Goal: Entertainment & Leisure: Browse casually

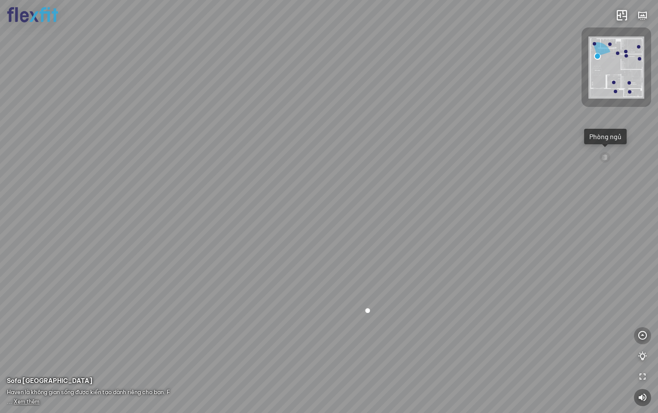
click at [645, 336] on icon "button" at bounding box center [643, 336] width 10 height 10
click at [643, 316] on icon "button" at bounding box center [643, 315] width 10 height 10
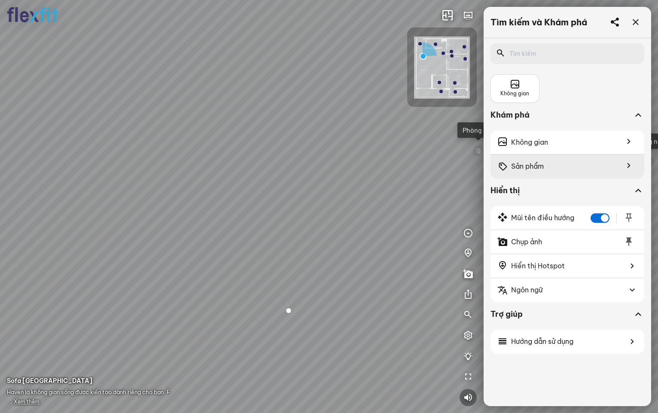
click at [628, 164] on icon at bounding box center [627, 165] width 21 height 11
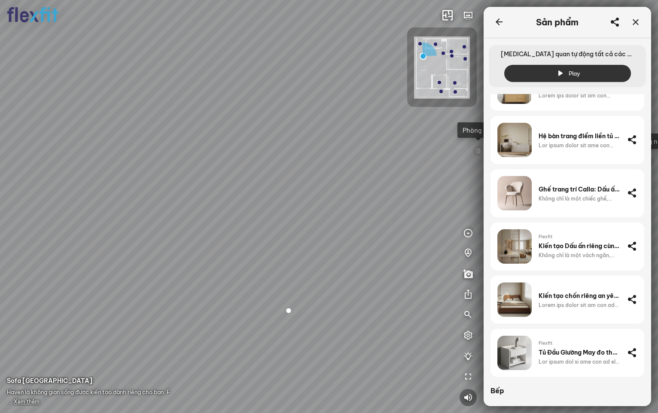
scroll to position [226, 0]
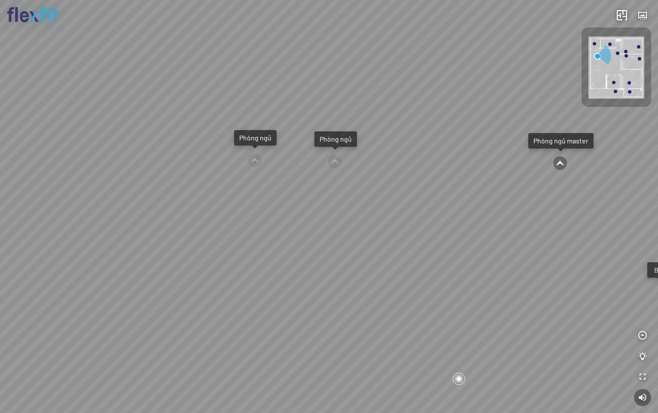
drag, startPoint x: 475, startPoint y: 253, endPoint x: 471, endPoint y: 253, distance: 4.7
click at [471, 253] on div "Ban công Bếp Phòng ngủ master Phòng ngủ Phòng ngủ" at bounding box center [329, 206] width 658 height 413
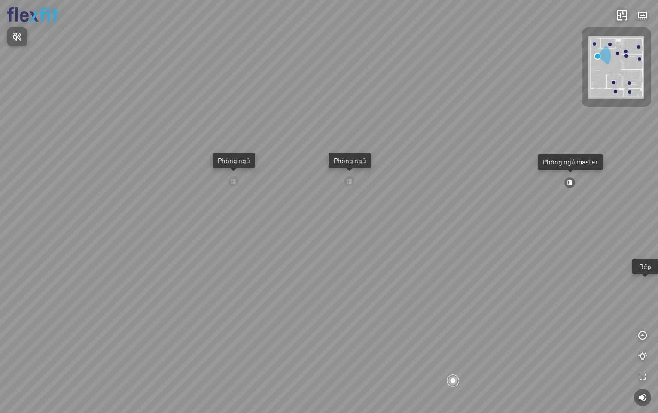
drag, startPoint x: 467, startPoint y: 177, endPoint x: 428, endPoint y: 165, distance: 40.2
click at [428, 165] on div at bounding box center [329, 206] width 658 height 413
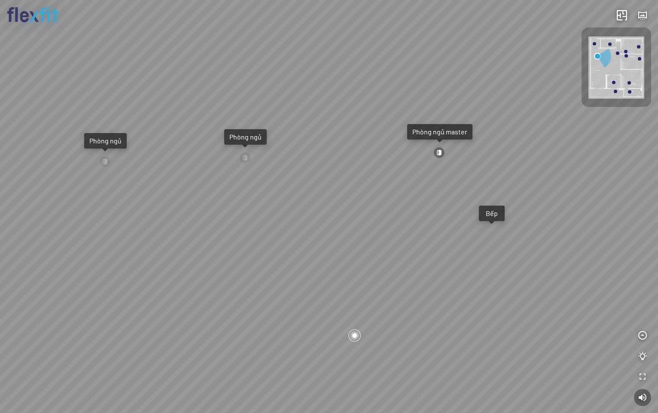
drag, startPoint x: 445, startPoint y: 164, endPoint x: 342, endPoint y: 140, distance: 105.2
click at [342, 140] on div "Ban công Bếp Phòng ngủ master Phòng ngủ Phòng ngủ" at bounding box center [329, 206] width 658 height 413
drag, startPoint x: 408, startPoint y: 210, endPoint x: 297, endPoint y: 187, distance: 112.9
click at [297, 187] on div "Ban công Bếp Phòng ngủ master Phòng ngủ Phòng ngủ" at bounding box center [329, 206] width 658 height 413
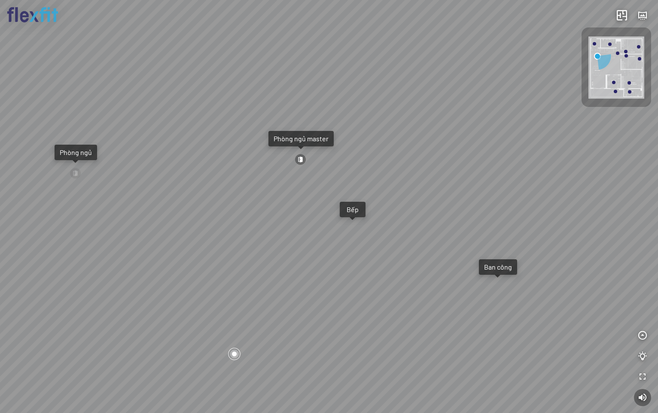
drag, startPoint x: 425, startPoint y: 116, endPoint x: 530, endPoint y: 196, distance: 131.9
click at [530, 196] on div "Ban công Bếp Phòng ngủ master Phòng ngủ Phòng ngủ" at bounding box center [329, 206] width 658 height 413
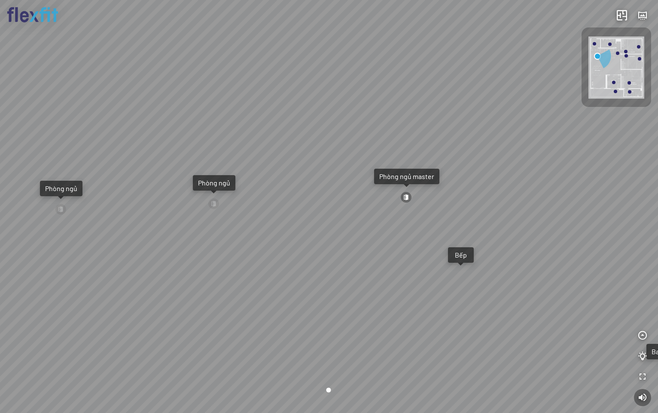
drag, startPoint x: 514, startPoint y: 166, endPoint x: 551, endPoint y: 162, distance: 38.1
click at [551, 162] on div "Ban công Bếp Phòng ngủ master Phòng ngủ Phòng ngủ" at bounding box center [329, 206] width 658 height 413
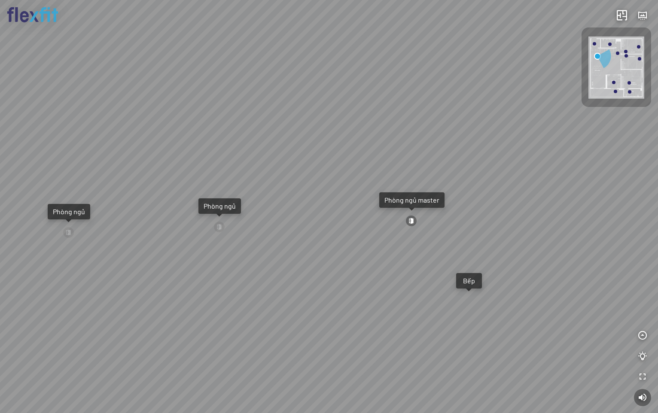
drag, startPoint x: 550, startPoint y: 188, endPoint x: 550, endPoint y: 199, distance: 10.7
click at [550, 199] on div "Ban công Bếp Phòng ngủ master Phòng ngủ Phòng ngủ" at bounding box center [329, 206] width 658 height 413
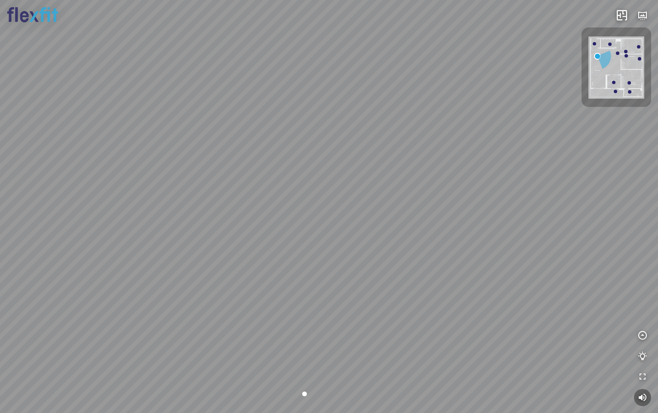
drag, startPoint x: 540, startPoint y: 187, endPoint x: 510, endPoint y: 150, distance: 46.7
click at [510, 150] on div "Ban công Bếp Phòng ngủ master Phòng ngủ Phòng ngủ" at bounding box center [329, 206] width 658 height 413
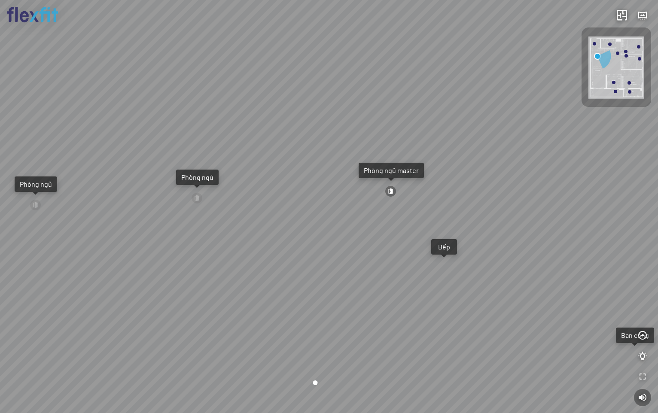
drag, startPoint x: 334, startPoint y: 162, endPoint x: 434, endPoint y: 155, distance: 100.0
click at [434, 155] on div "Ban công Bếp Phòng ngủ master Phòng ngủ Phòng ngủ" at bounding box center [329, 206] width 658 height 413
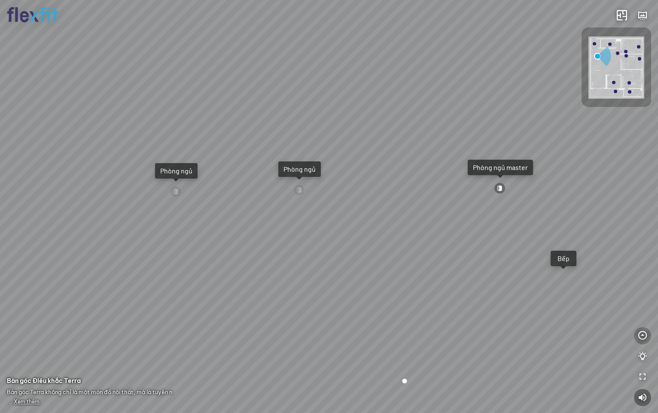
click at [642, 341] on button "button" at bounding box center [642, 335] width 17 height 17
click at [644, 307] on button "button" at bounding box center [642, 315] width 17 height 17
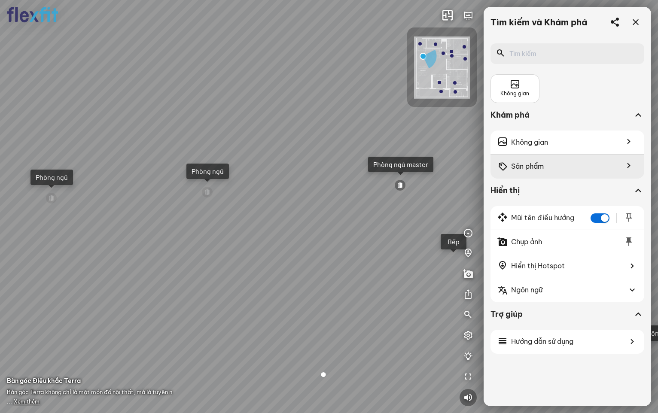
click at [535, 174] on div "Sản phẩm" at bounding box center [568, 167] width 154 height 24
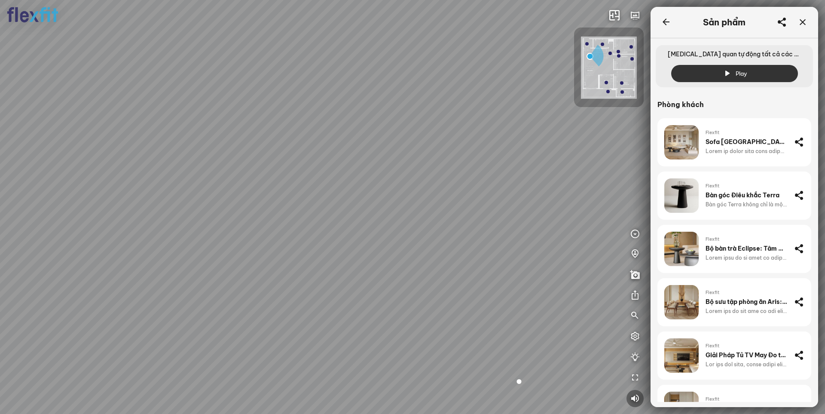
drag, startPoint x: 396, startPoint y: 197, endPoint x: 516, endPoint y: 192, distance: 120.4
click at [516, 192] on div "Ban công Bếp Phòng ngủ master Phòng ngủ Phòng ngủ" at bounding box center [412, 207] width 825 height 414
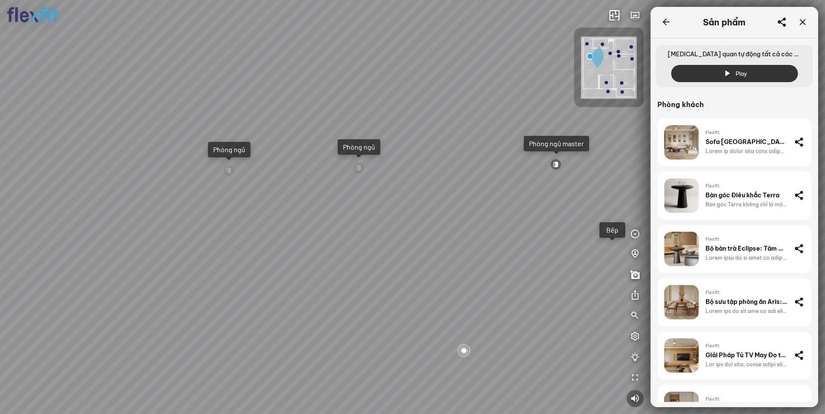
drag, startPoint x: 346, startPoint y: 249, endPoint x: 291, endPoint y: 233, distance: 57.4
click at [291, 233] on div "Ban công Bếp Phòng ngủ master Phòng ngủ Phòng ngủ" at bounding box center [412, 207] width 825 height 414
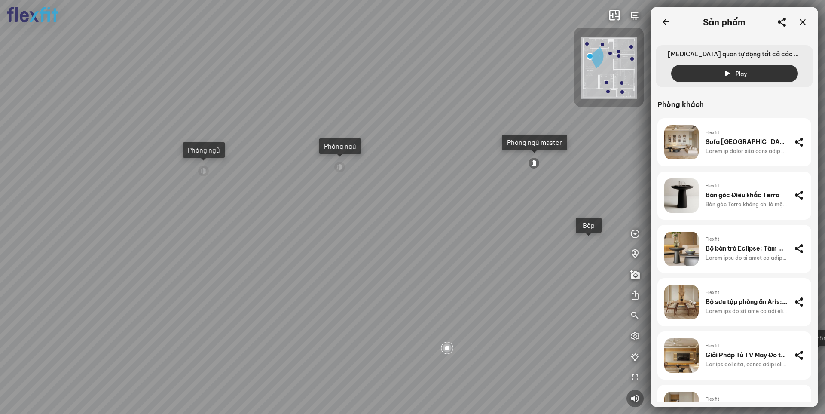
drag, startPoint x: 548, startPoint y: 237, endPoint x: 524, endPoint y: 236, distance: 23.7
click at [524, 236] on div "Ban công Bếp Phòng ngủ master Phòng ngủ Phòng ngủ" at bounding box center [412, 207] width 825 height 414
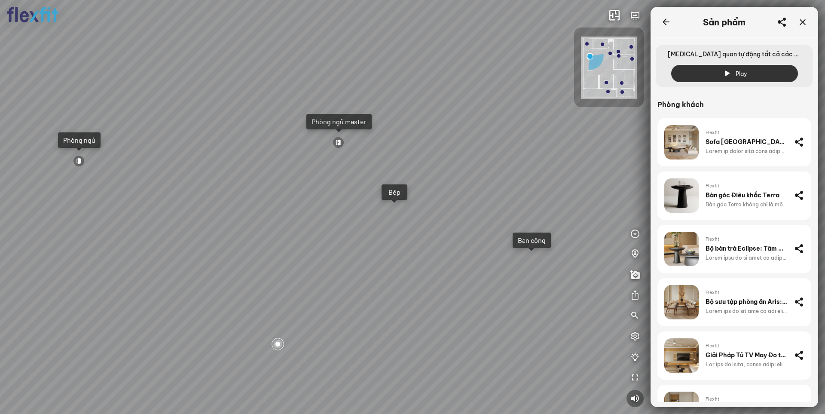
drag, startPoint x: 425, startPoint y: 244, endPoint x: 232, endPoint y: 221, distance: 193.4
click at [232, 221] on div "Ban công Bếp Phòng ngủ master Phòng ngủ Phòng ngủ" at bounding box center [412, 207] width 825 height 414
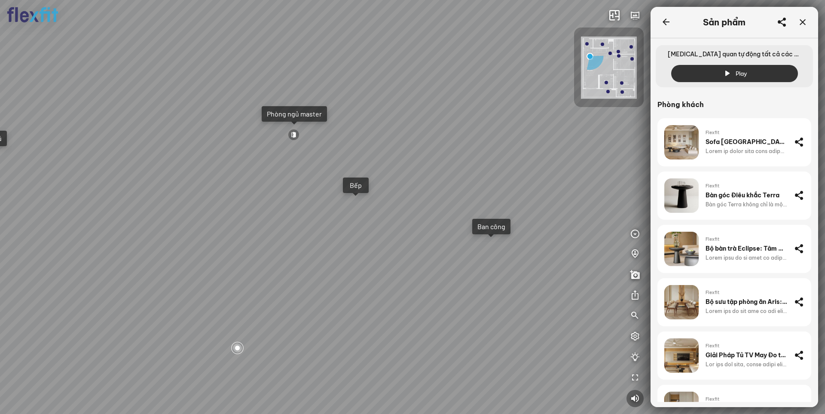
drag, startPoint x: 370, startPoint y: 260, endPoint x: 300, endPoint y: 255, distance: 69.8
click at [300, 255] on div "Ban công Bếp Phòng ngủ master Phòng ngủ Phòng ngủ" at bounding box center [412, 207] width 825 height 414
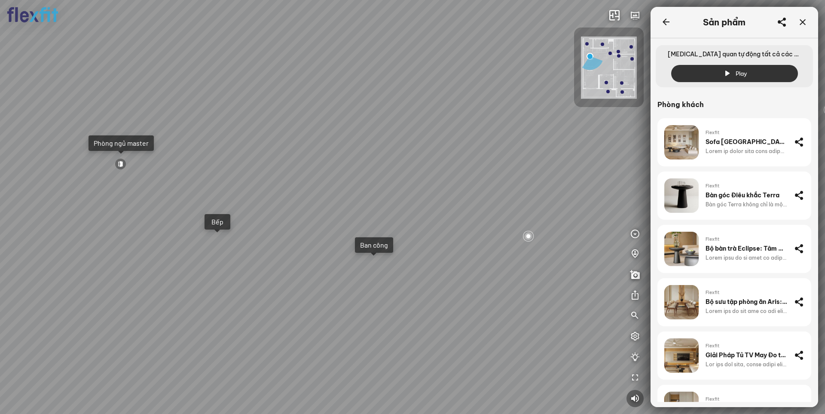
drag, startPoint x: 320, startPoint y: 226, endPoint x: 269, endPoint y: 262, distance: 62.6
click at [269, 262] on div "Ban công Bếp Phòng ngủ master Phòng ngủ Phòng ngủ" at bounding box center [412, 207] width 825 height 414
drag, startPoint x: 308, startPoint y: 196, endPoint x: 258, endPoint y: 241, distance: 66.9
click at [258, 241] on div "Ban công Bếp Phòng ngủ master Phòng ngủ Phòng ngủ" at bounding box center [412, 207] width 825 height 414
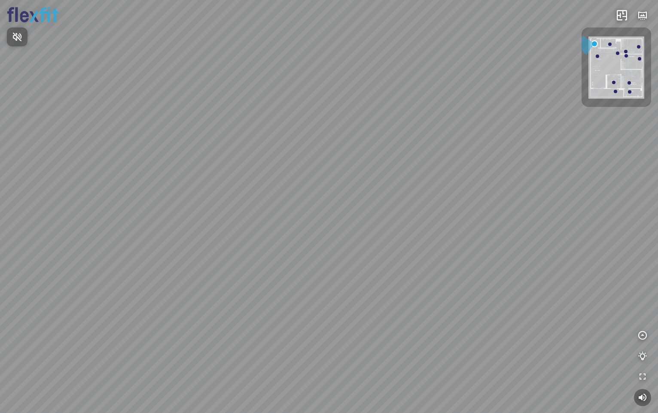
drag, startPoint x: 423, startPoint y: 264, endPoint x: 411, endPoint y: 229, distance: 37.4
click at [411, 229] on div at bounding box center [329, 206] width 658 height 413
click at [337, 338] on div at bounding box center [329, 206] width 658 height 413
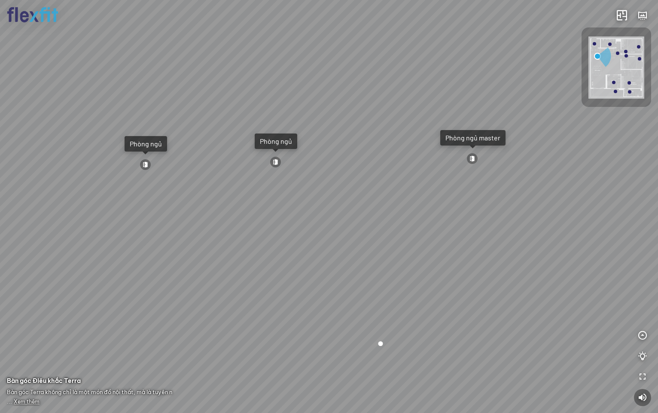
drag, startPoint x: 485, startPoint y: 204, endPoint x: 437, endPoint y: 235, distance: 57.2
click at [437, 235] on div "Ban công Bếp Phòng ngủ master Phòng ngủ Phòng ngủ" at bounding box center [329, 206] width 658 height 413
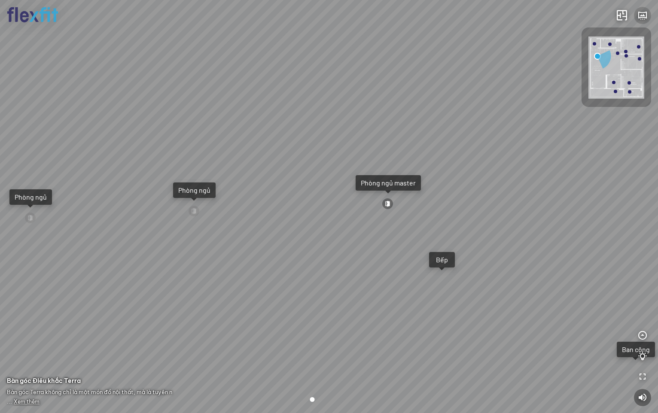
click at [649, 13] on button "button" at bounding box center [642, 15] width 17 height 17
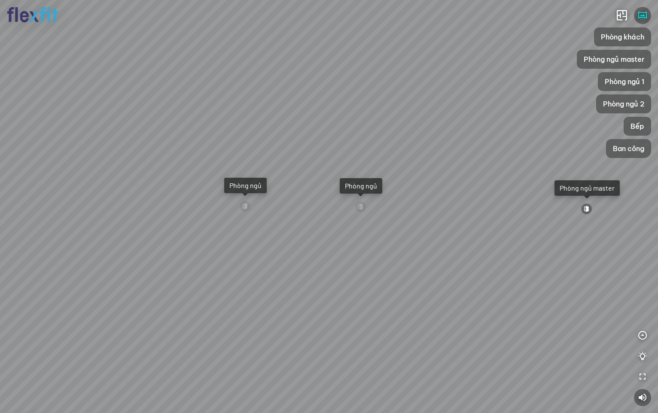
drag, startPoint x: 386, startPoint y: 120, endPoint x: 486, endPoint y: 120, distance: 100.6
click at [485, 120] on div "Ban công Bếp Phòng ngủ master Phòng ngủ Phòng ngủ" at bounding box center [329, 206] width 658 height 413
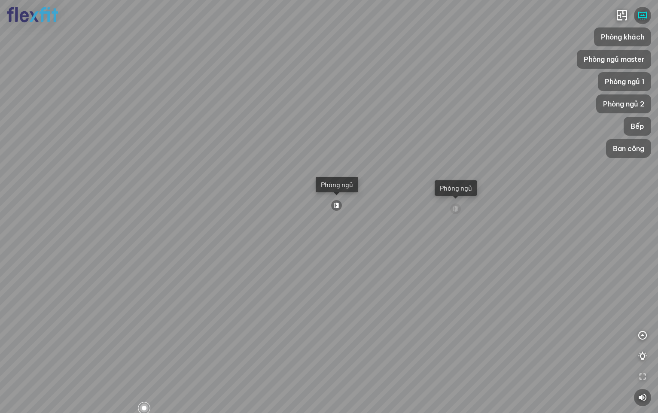
click at [333, 206] on div at bounding box center [337, 206] width 12 height 12
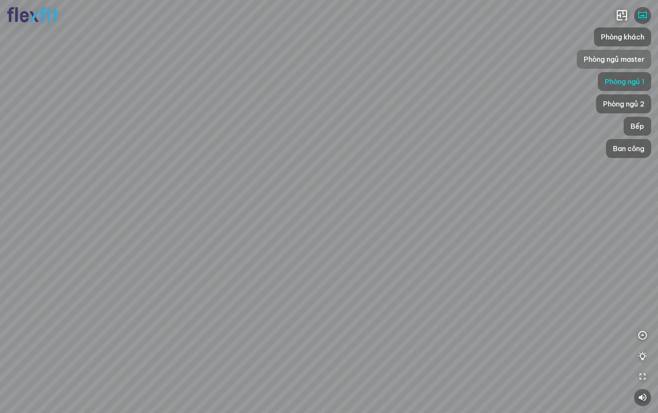
click at [627, 59] on span "Phòng ngủ master" at bounding box center [614, 59] width 61 height 10
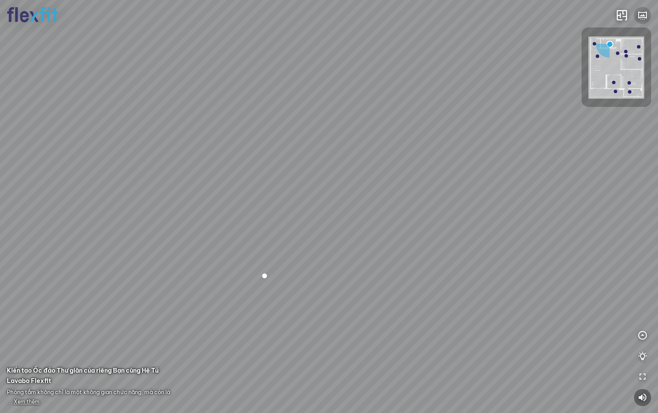
click at [646, 15] on icon "button" at bounding box center [643, 15] width 10 height 10
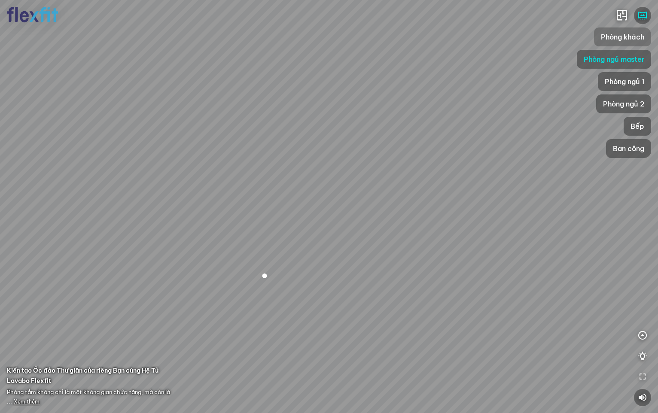
click at [631, 37] on span "Phòng khách" at bounding box center [622, 37] width 43 height 10
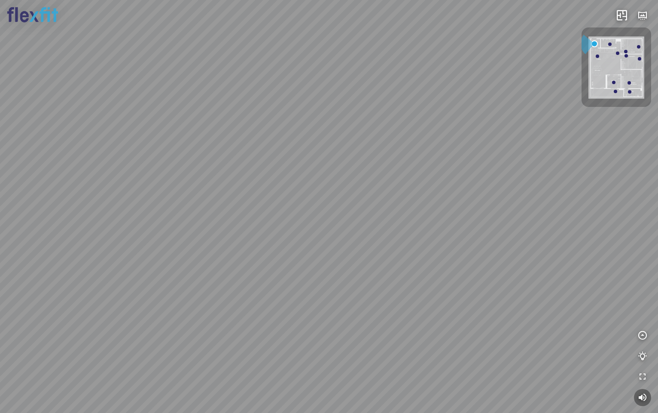
drag, startPoint x: 407, startPoint y: 176, endPoint x: 383, endPoint y: 164, distance: 27.1
click at [383, 164] on div at bounding box center [329, 206] width 658 height 413
click at [641, 14] on icon "button" at bounding box center [643, 15] width 10 height 10
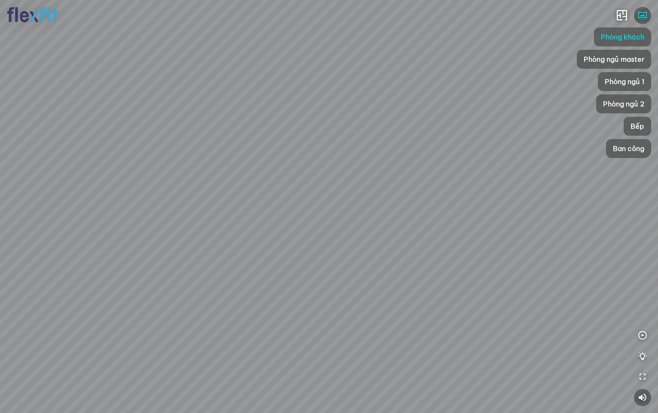
drag, startPoint x: 486, startPoint y: 276, endPoint x: 470, endPoint y: 291, distance: 22.2
click at [470, 291] on div at bounding box center [329, 206] width 658 height 413
drag, startPoint x: 467, startPoint y: 279, endPoint x: 471, endPoint y: 284, distance: 6.4
click at [471, 284] on div at bounding box center [329, 206] width 658 height 413
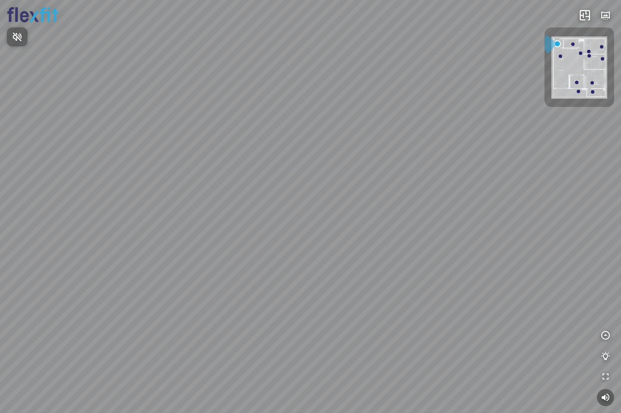
click at [602, 335] on div at bounding box center [310, 206] width 621 height 413
click at [605, 335] on icon "button" at bounding box center [605, 336] width 10 height 10
click at [605, 310] on icon "button" at bounding box center [605, 315] width 10 height 10
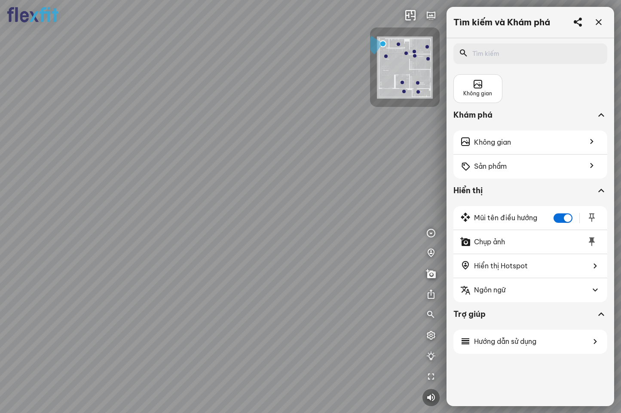
drag, startPoint x: 183, startPoint y: 210, endPoint x: 302, endPoint y: 193, distance: 119.7
click at [324, 193] on div at bounding box center [310, 206] width 621 height 413
drag, startPoint x: 294, startPoint y: 192, endPoint x: 377, endPoint y: 183, distance: 83.9
click at [376, 179] on div at bounding box center [310, 206] width 621 height 413
drag, startPoint x: 348, startPoint y: 185, endPoint x: 381, endPoint y: 183, distance: 33.2
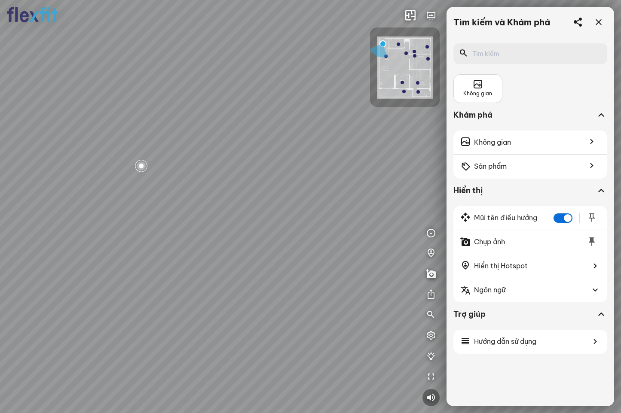
click at [381, 183] on div at bounding box center [310, 206] width 621 height 413
drag, startPoint x: 308, startPoint y: 193, endPoint x: 332, endPoint y: 238, distance: 50.9
click at [332, 238] on div at bounding box center [310, 206] width 621 height 413
click at [597, 29] on div at bounding box center [598, 22] width 17 height 17
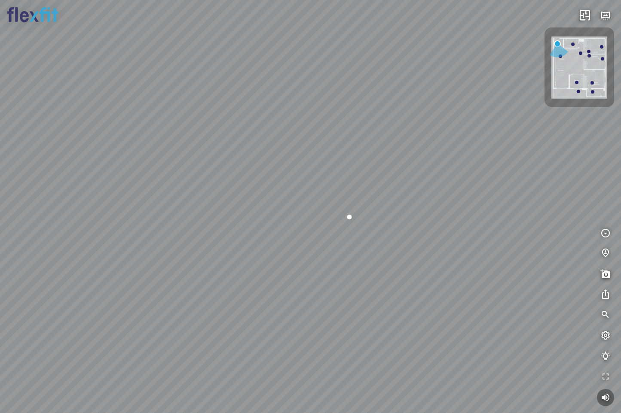
drag, startPoint x: 350, startPoint y: 207, endPoint x: 439, endPoint y: 203, distance: 89.5
click at [439, 203] on div at bounding box center [310, 206] width 621 height 413
drag, startPoint x: 457, startPoint y: 181, endPoint x: 399, endPoint y: 196, distance: 60.3
click at [399, 196] on div at bounding box center [310, 206] width 621 height 413
